Goal: Task Accomplishment & Management: Complete application form

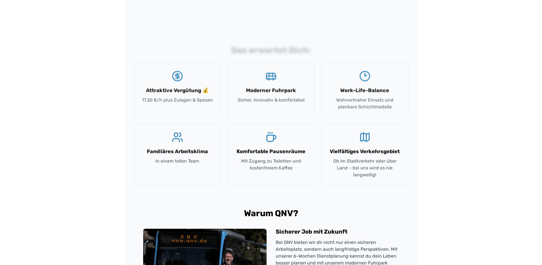
scroll to position [486, 0]
